Goal: Task Accomplishment & Management: Complete application form

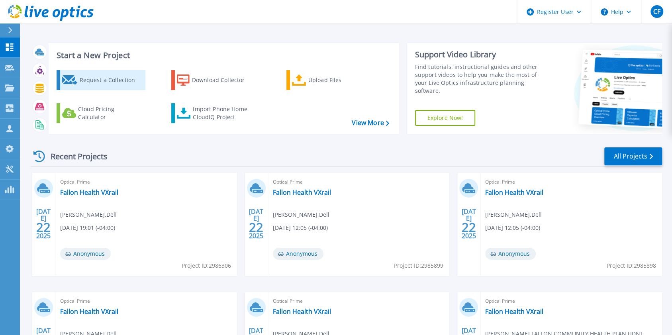
click at [115, 84] on div "Request a Collection" at bounding box center [111, 80] width 64 height 16
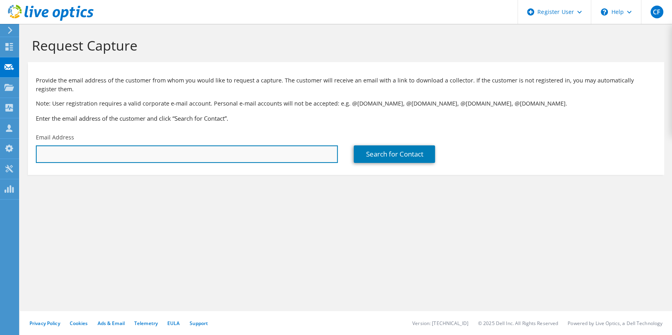
click at [224, 150] on input "text" at bounding box center [187, 154] width 302 height 18
paste input "karnold@selmanco.com"
type input "karnold@selmanco.com"
type input "SELMAN & CO"
type input "Kevin"
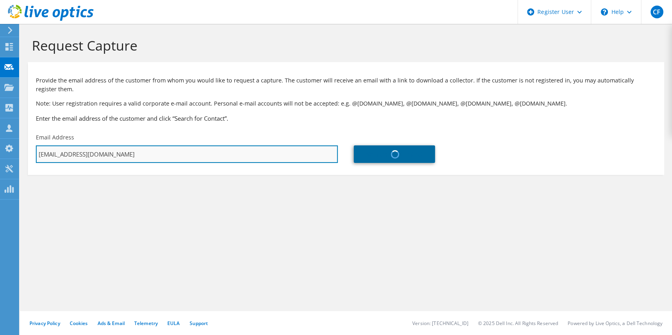
type input "Arnold"
type input "[GEOGRAPHIC_DATA]"
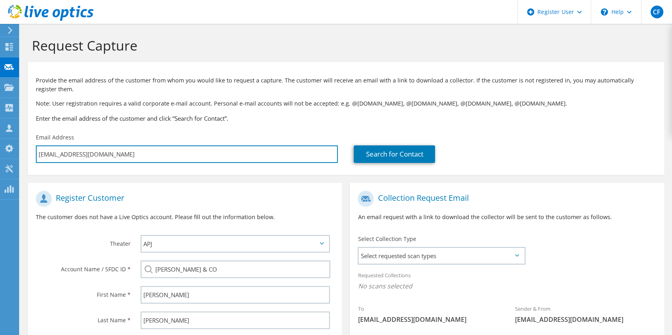
scroll to position [115, 0]
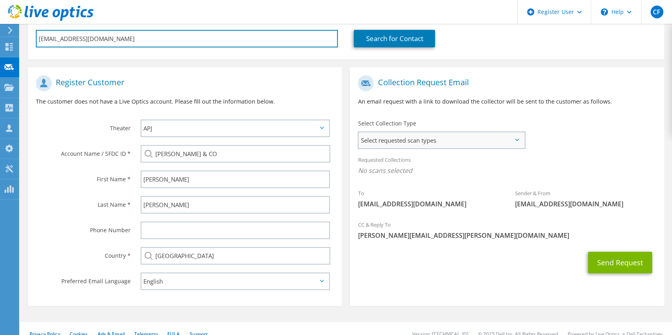
type input "karnold@selmanco.com"
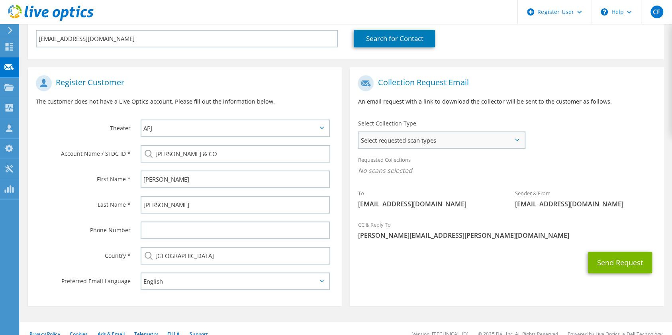
click at [447, 141] on span "Select requested scan types" at bounding box center [441, 140] width 166 height 16
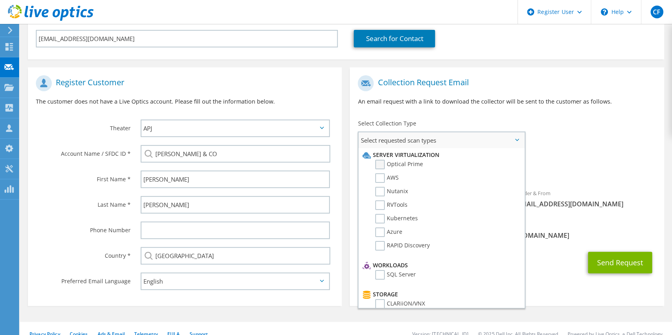
click at [416, 166] on label "Optical Prime" at bounding box center [399, 165] width 48 height 10
click at [0, 0] on input "Optical Prime" at bounding box center [0, 0] width 0 height 0
click at [472, 139] on span "Select requested scan types" at bounding box center [441, 140] width 166 height 16
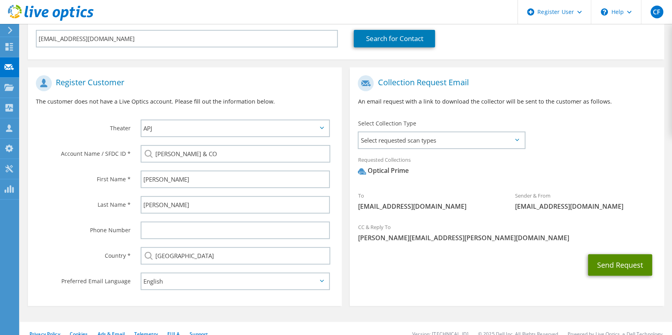
click at [617, 256] on button "Send Request" at bounding box center [620, 264] width 64 height 21
